Goal: Task Accomplishment & Management: Manage account settings

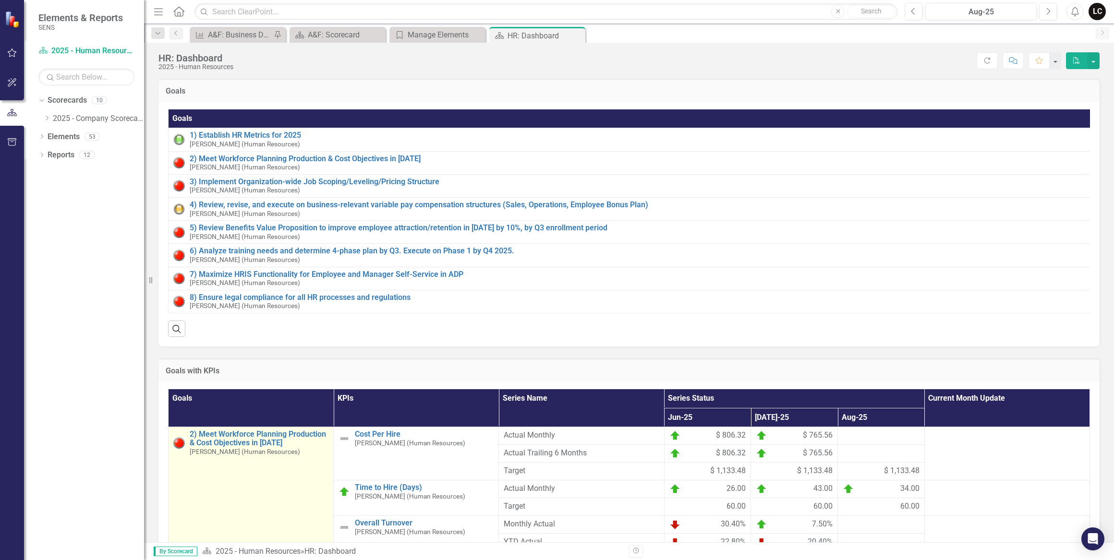
scroll to position [131, 0]
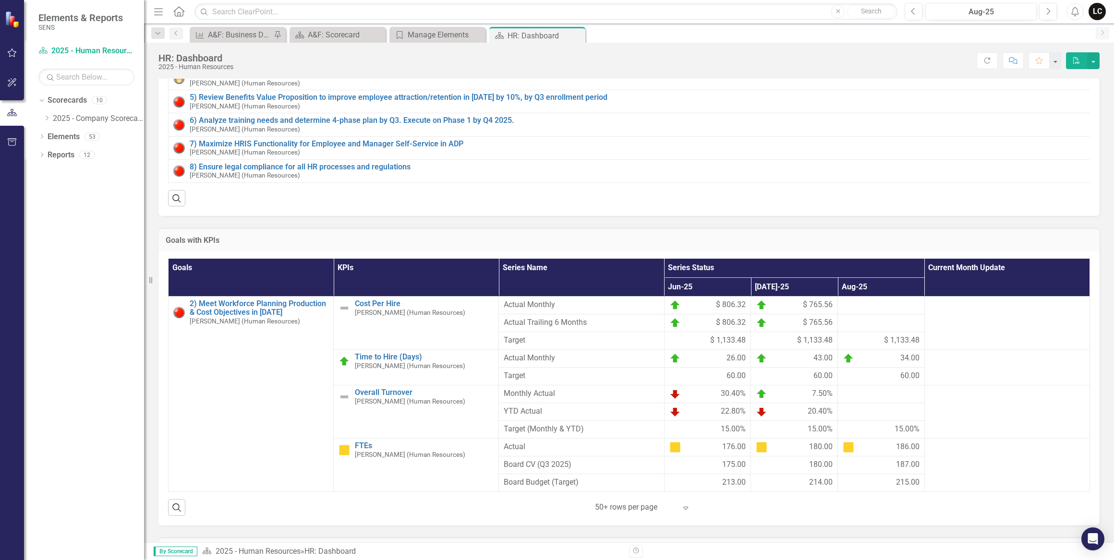
click at [66, 265] on div "Dropdown Scorecards 10 Dropdown 2025 - Company Scorecard 2025 - Accounting & Fi…" at bounding box center [84, 326] width 120 height 467
click at [903, 466] on span "187.00" at bounding box center [908, 464] width 24 height 11
click at [903, 470] on span "187.00" at bounding box center [908, 464] width 24 height 11
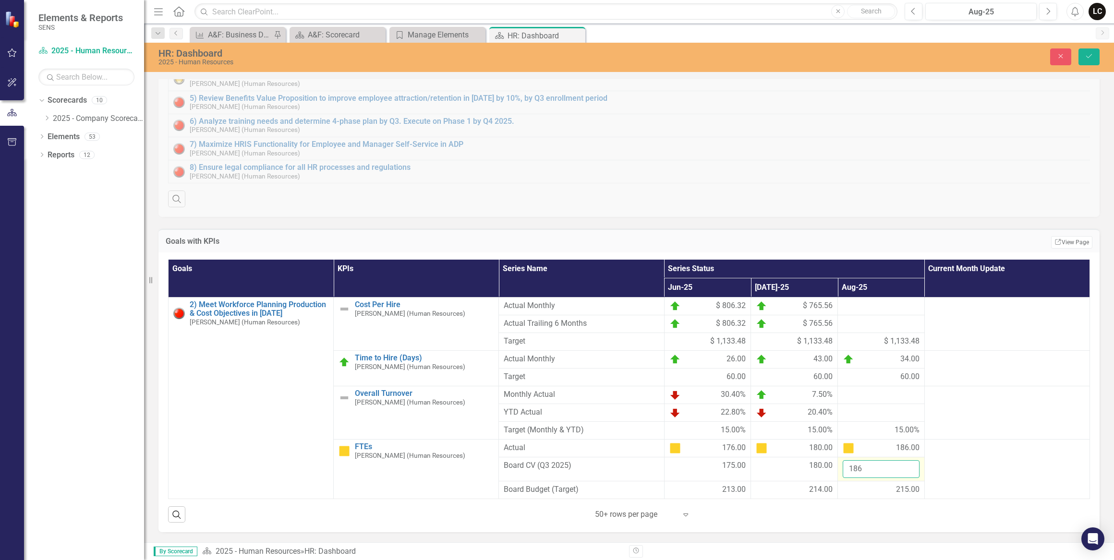
click at [902, 478] on input "186" at bounding box center [880, 469] width 77 height 18
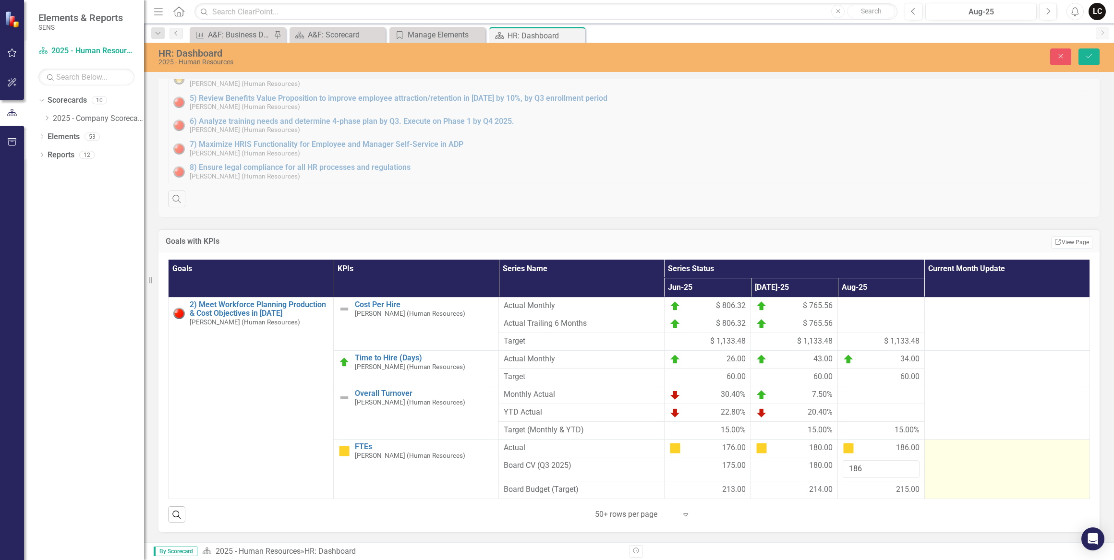
click at [995, 469] on td at bounding box center [1006, 470] width 165 height 60
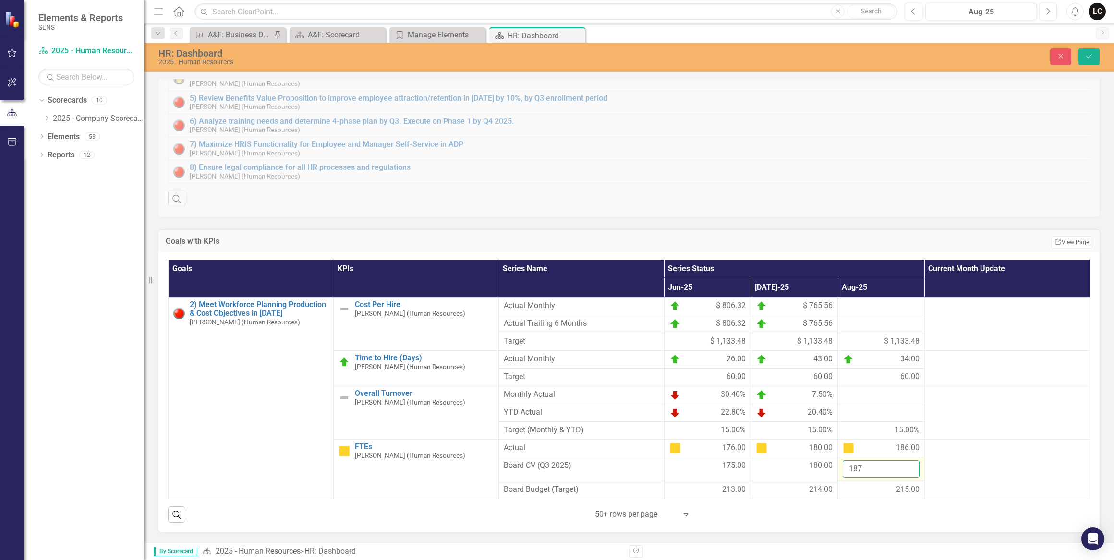
click at [904, 474] on input "187" at bounding box center [880, 469] width 77 height 18
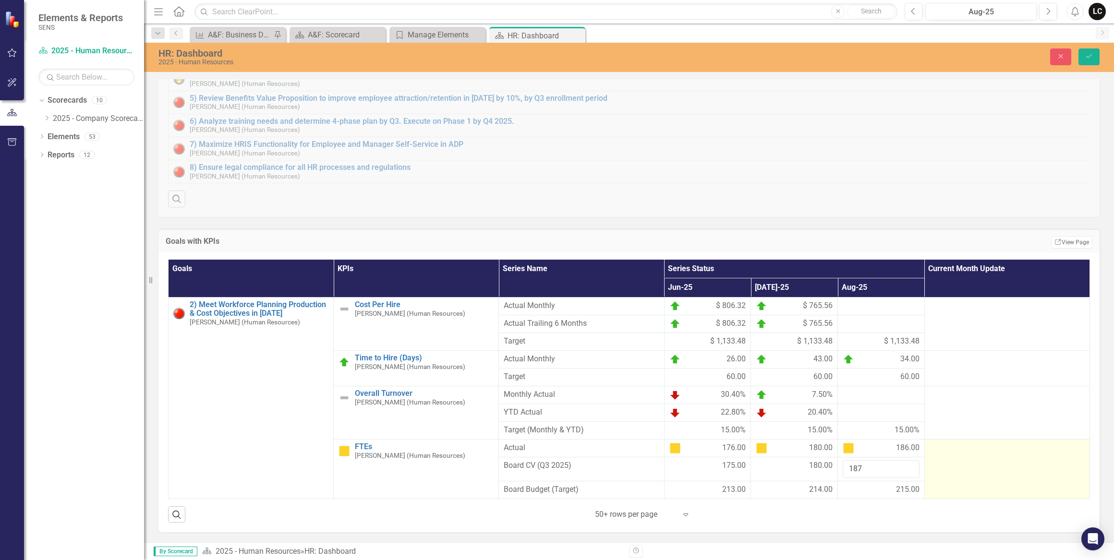
click at [949, 471] on td at bounding box center [1006, 470] width 165 height 60
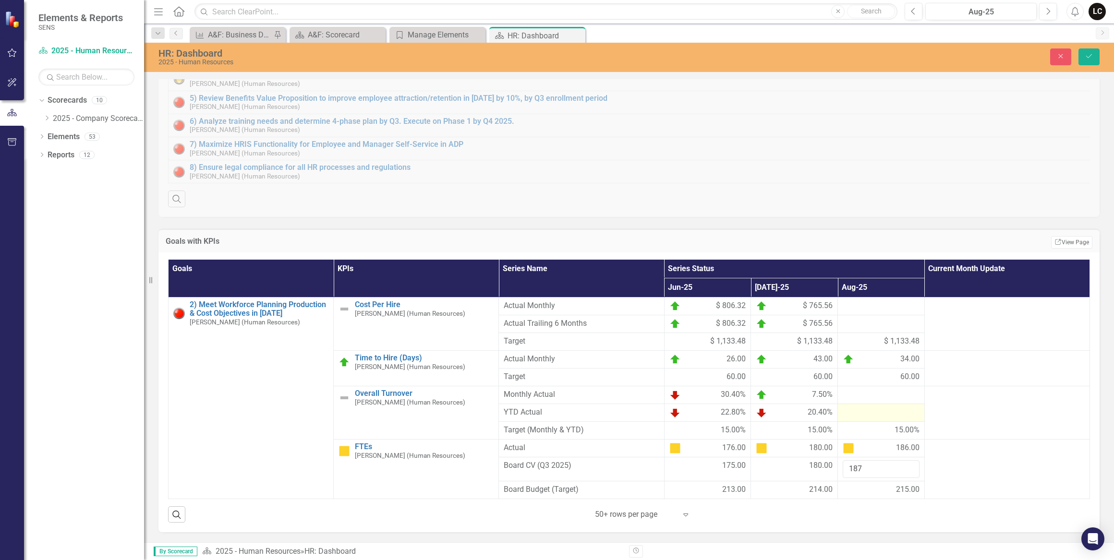
click at [850, 413] on div at bounding box center [880, 413] width 77 height 12
type input "186"
click at [901, 476] on input "186" at bounding box center [880, 469] width 77 height 18
click at [1081, 57] on button "Save" at bounding box center [1088, 56] width 21 height 17
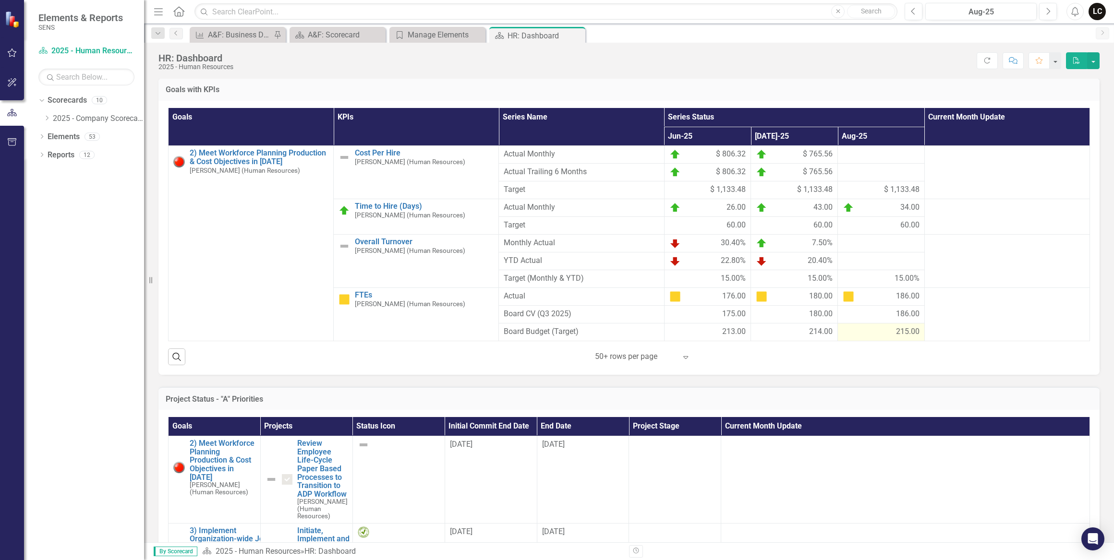
scroll to position [262, 0]
